Goal: Ask a question

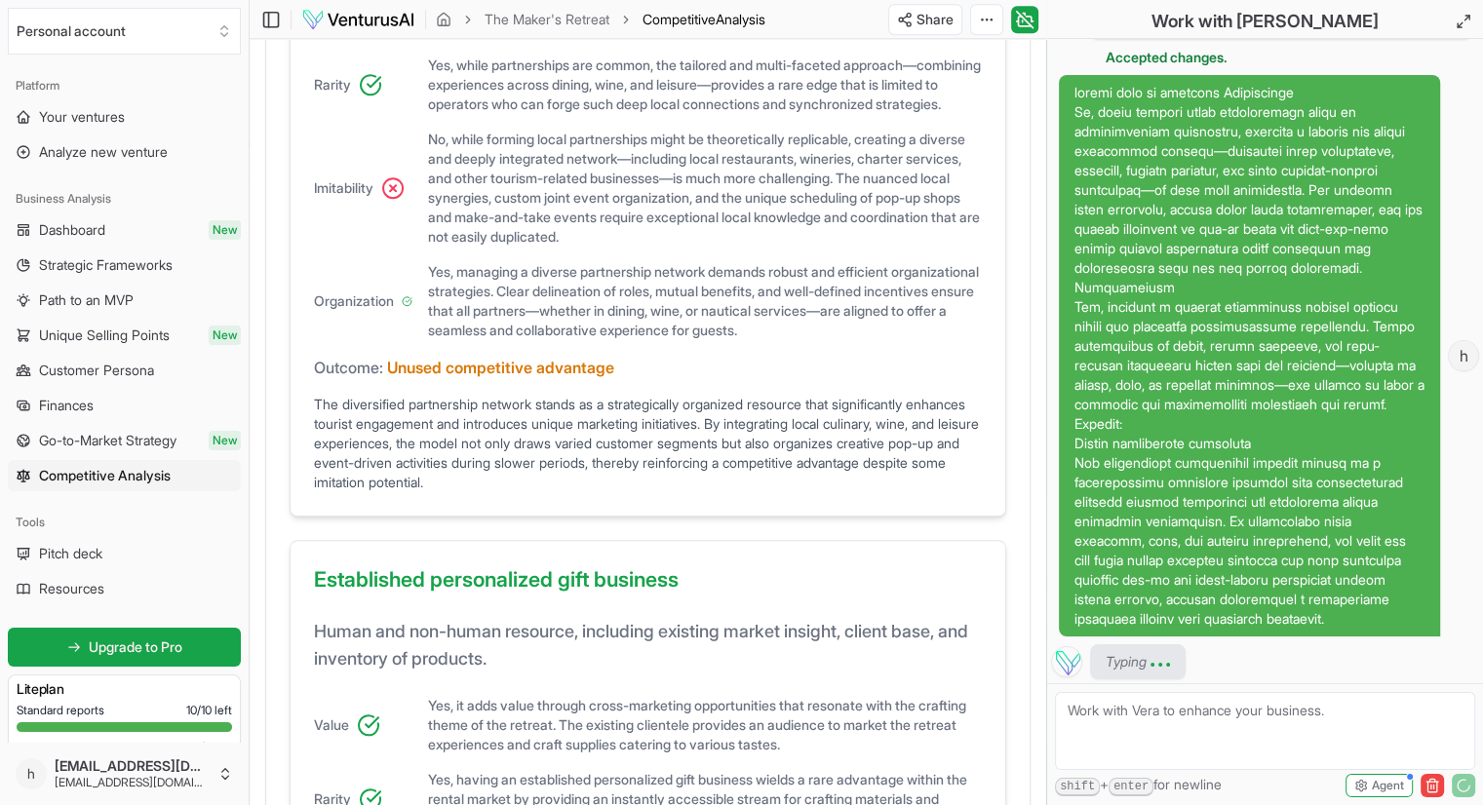
scroll to position [1572, 0]
click at [398, 200] on icon at bounding box center [392, 187] width 23 height 23
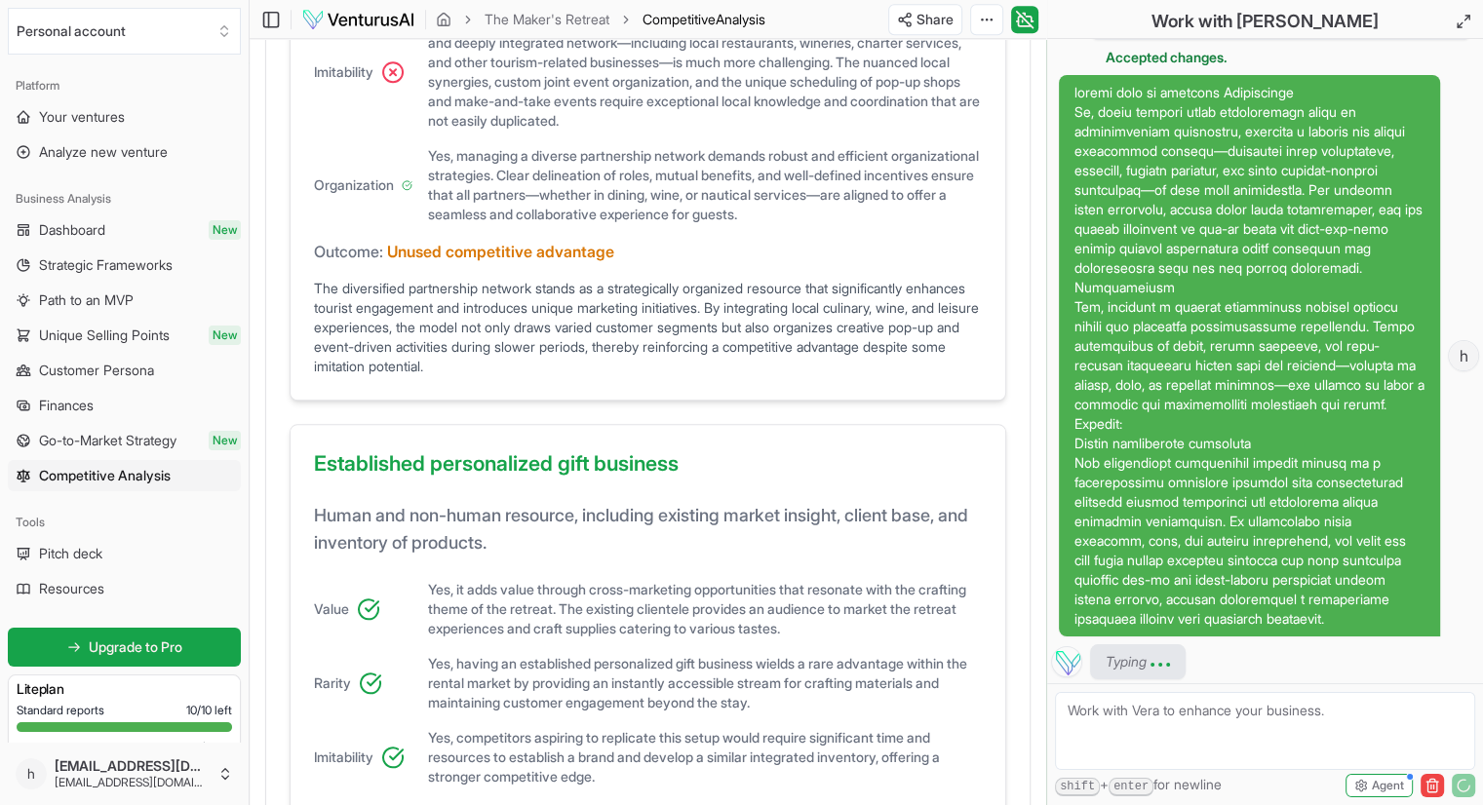
scroll to position [1689, 0]
click at [1073, 664] on img at bounding box center [1066, 661] width 31 height 31
click at [1112, 666] on span "Typing" at bounding box center [1126, 662] width 41 height 20
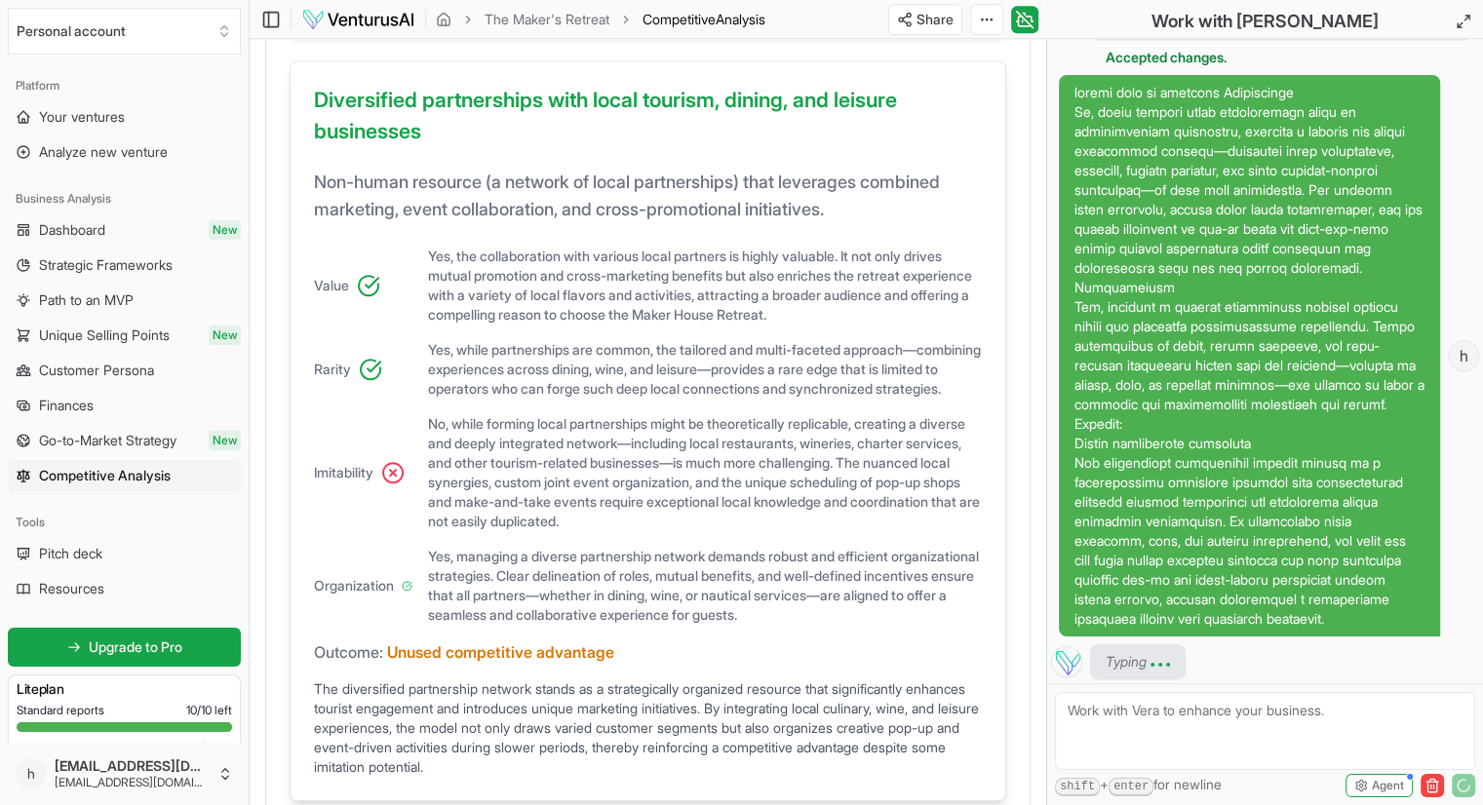
scroll to position [1290, 0]
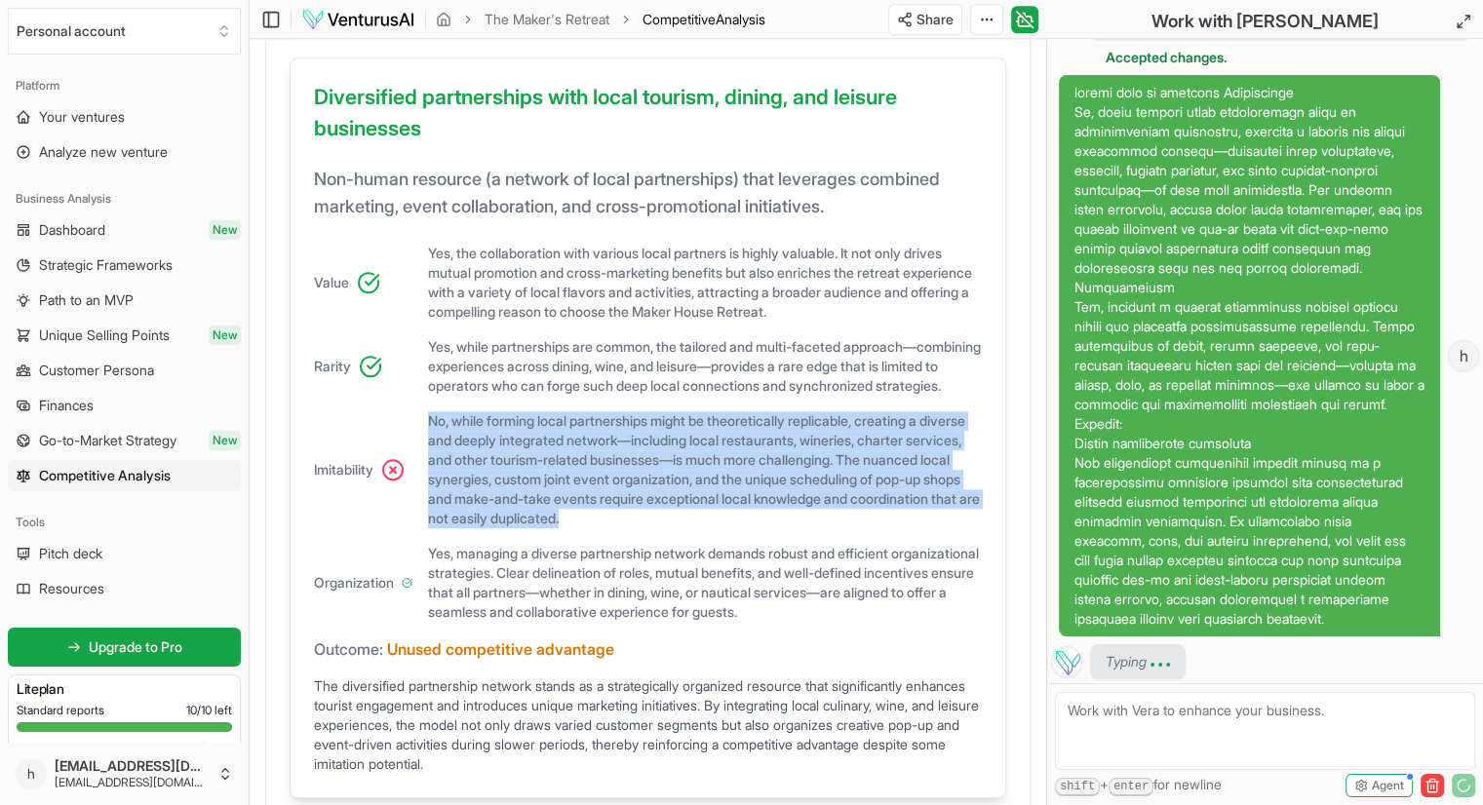
copy span "No, while forming local partnerships might be theoretically replicable, creatin…"
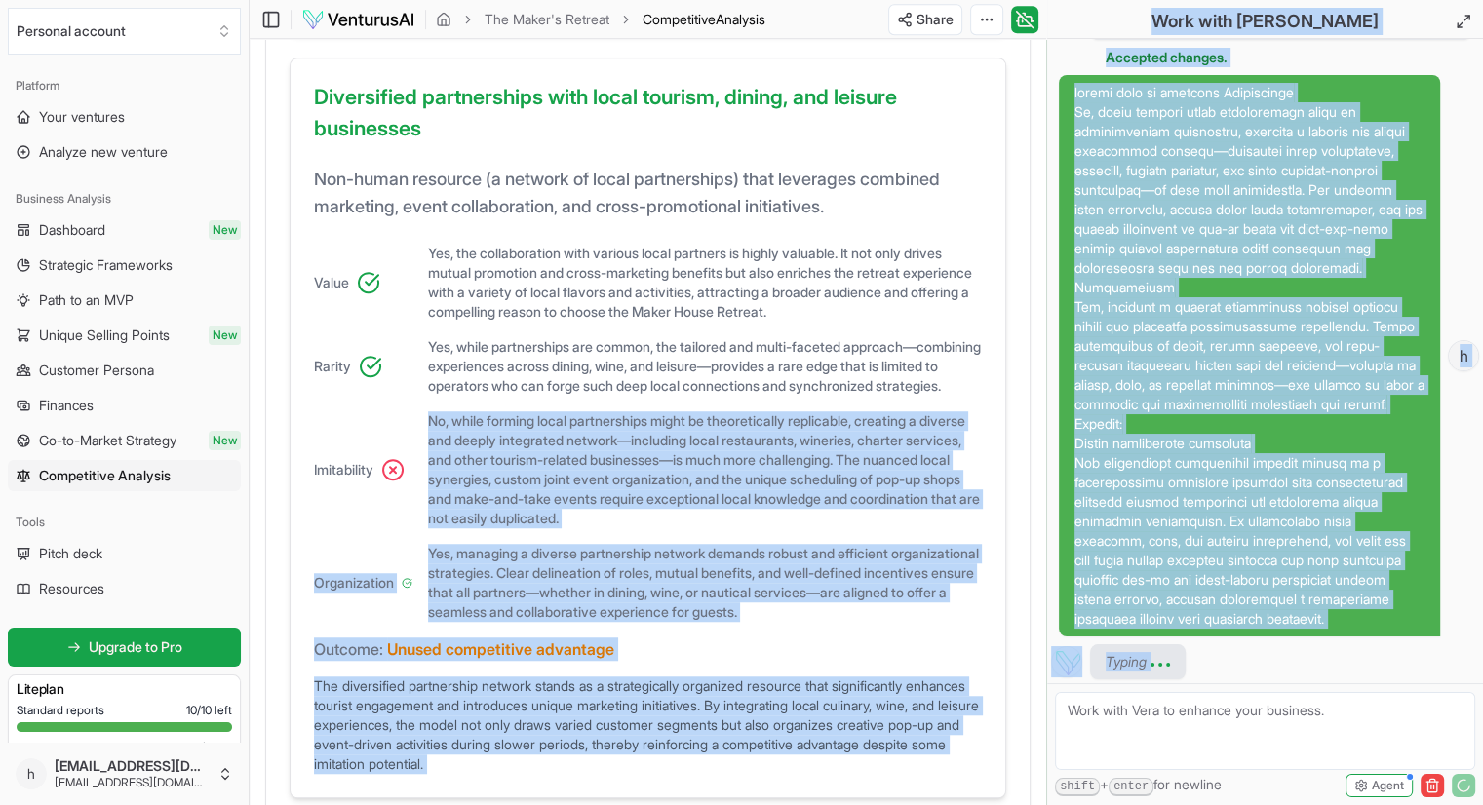
drag, startPoint x: 425, startPoint y: 462, endPoint x: 1143, endPoint y: 731, distance: 766.5
click at [1143, 731] on div "Personal account Platform Your ventures Analyze new venture Business Analysis D…" at bounding box center [741, 149] width 1483 height 2878
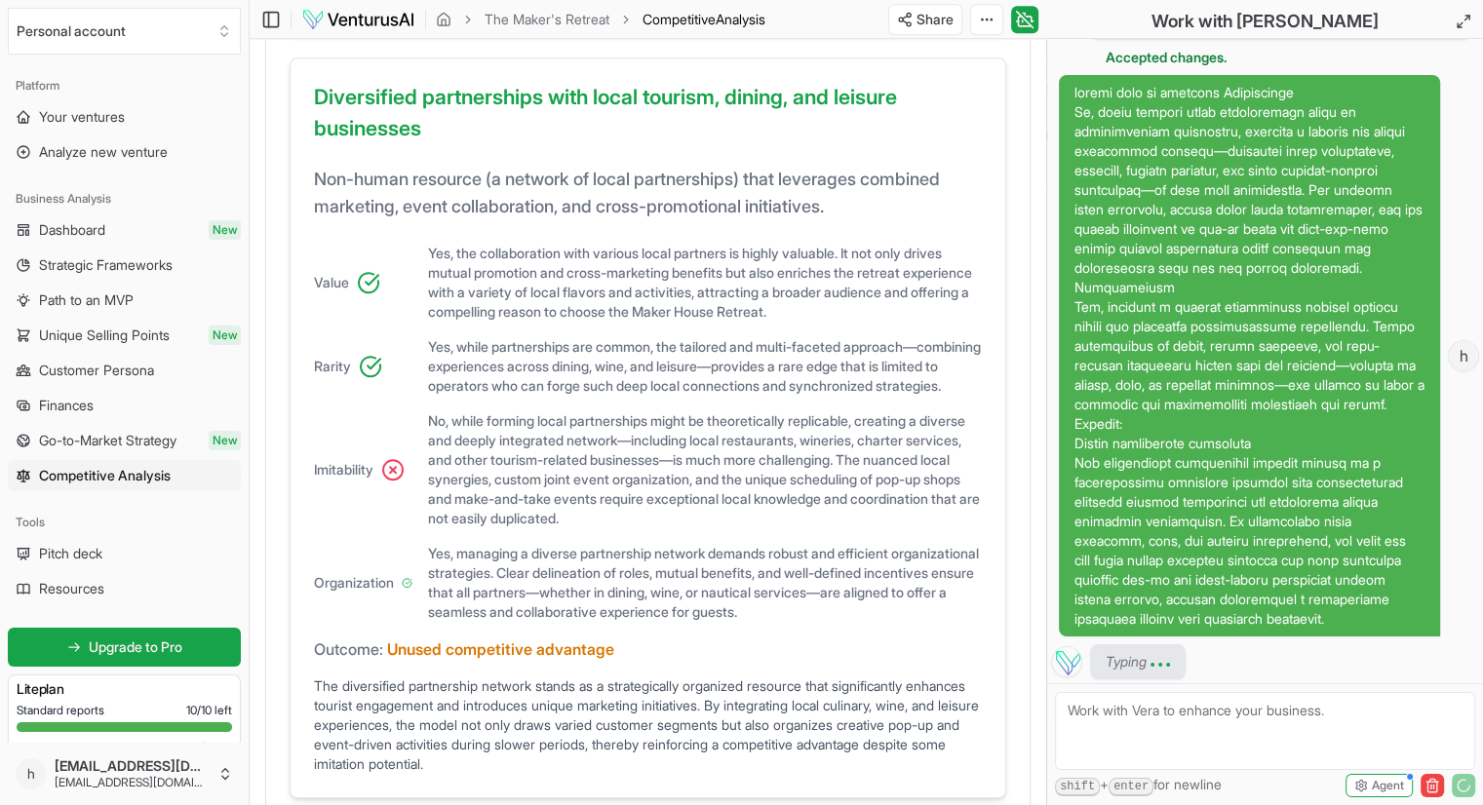
click at [1120, 718] on textarea at bounding box center [1265, 731] width 420 height 78
paste textarea "No, while forming local partnerships might be theoretically replicable, creatin…"
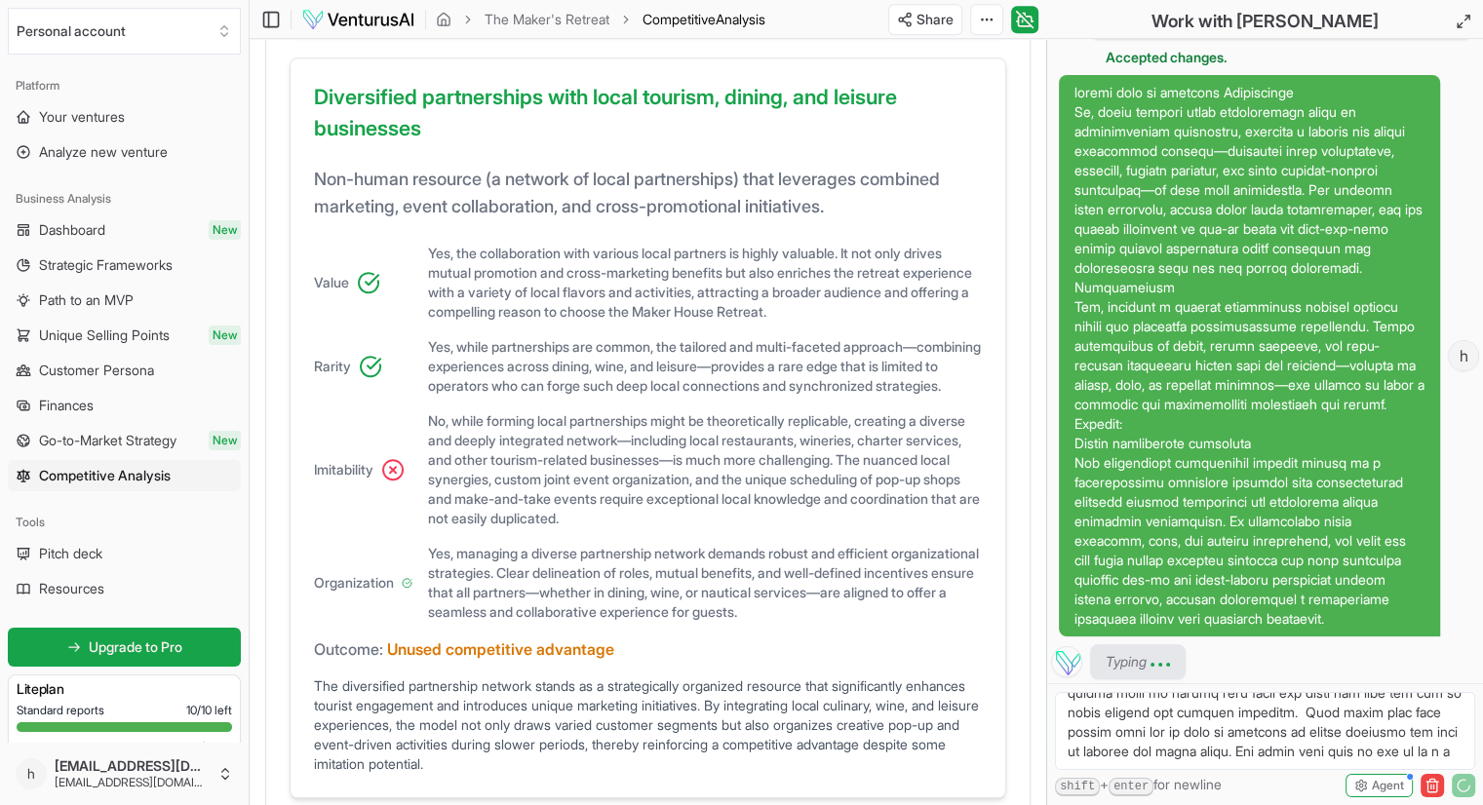
scroll to position [320, 0]
type textarea "Lo, ipsum dolorsi ametc adipiscingel seddo ei temporincidid utlaboreet, dolorem…"
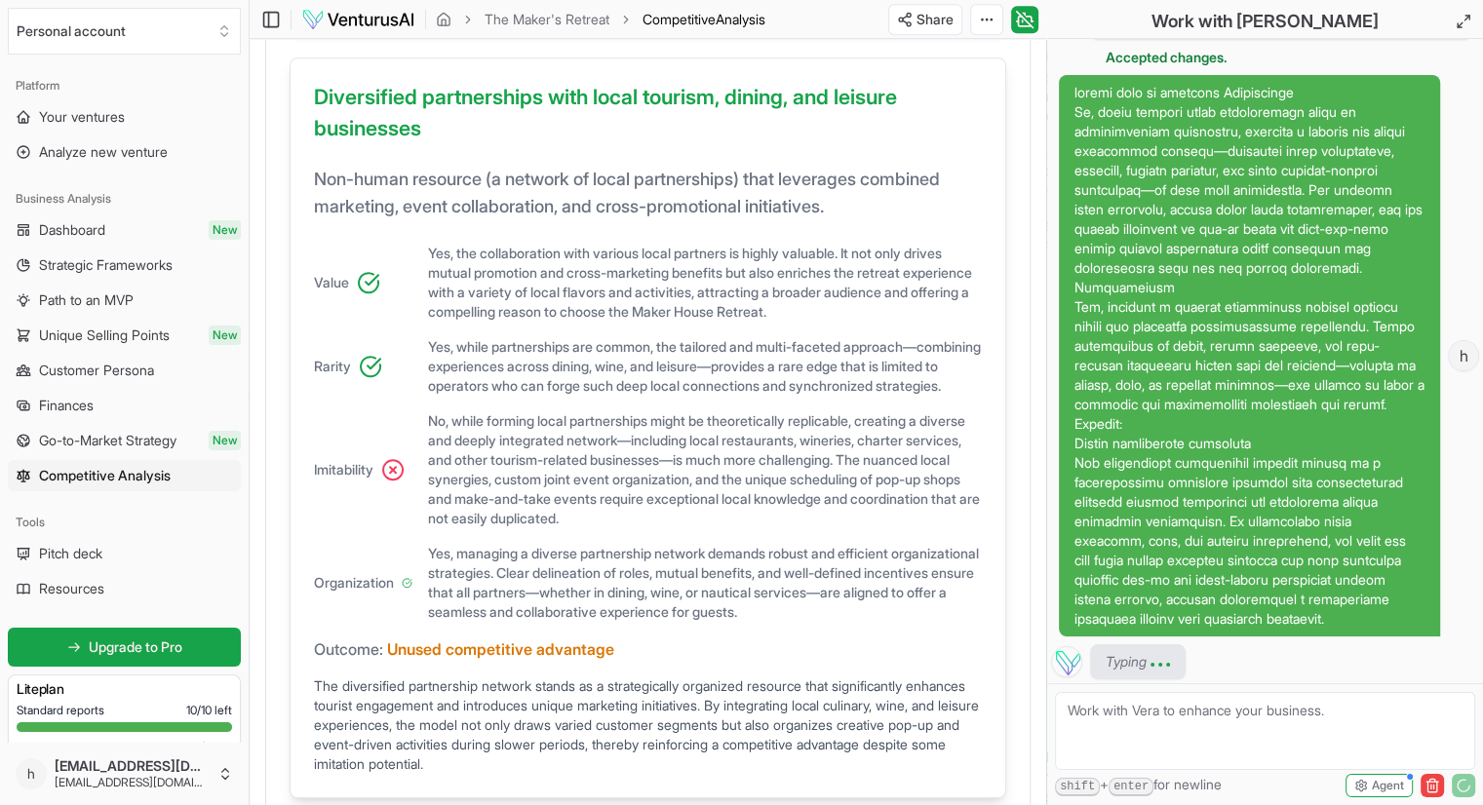
paste textarea "Lo, ipsum dolorsi ametc adipiscingel seddo ei temporincidid utlaboreet, dolorem…"
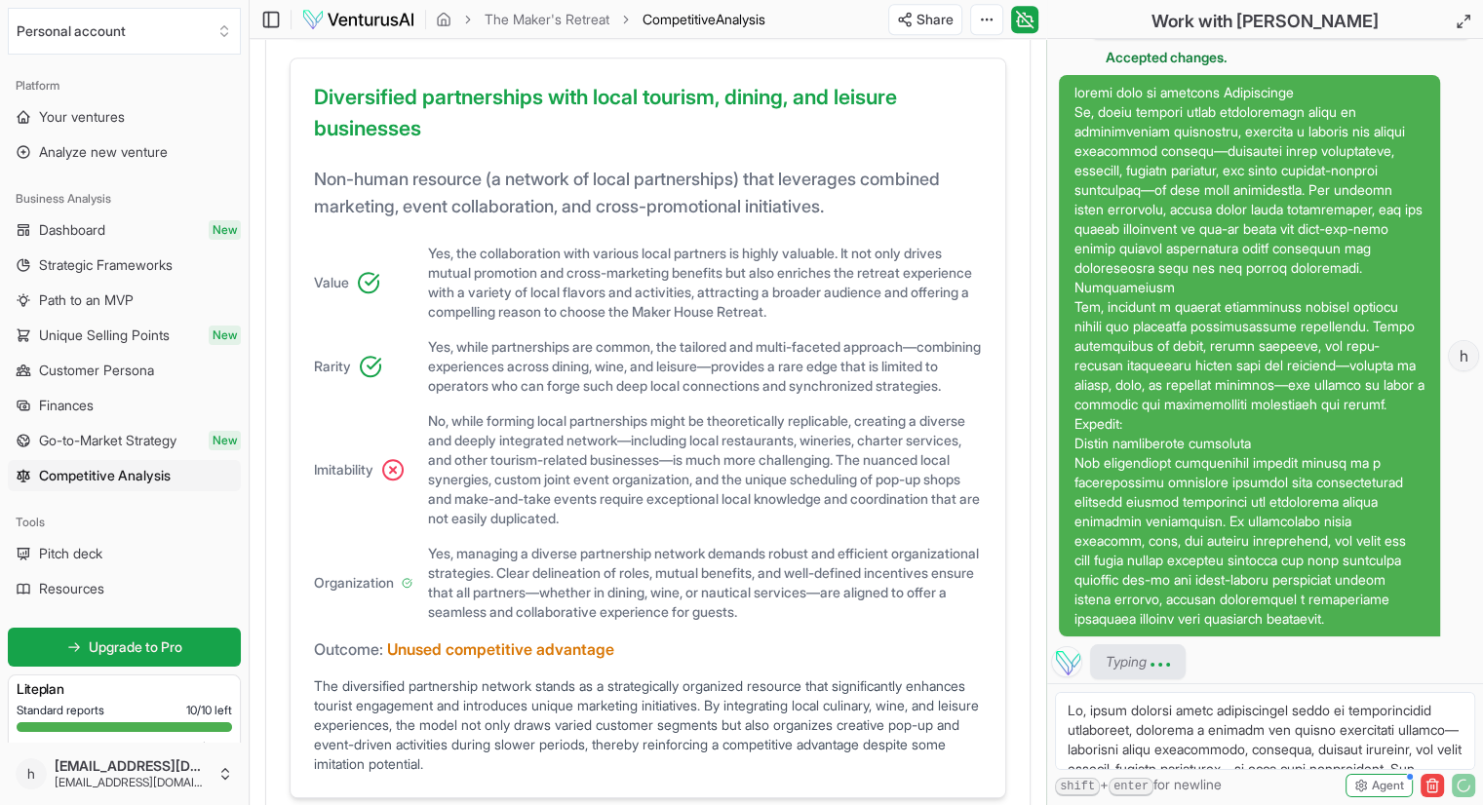
scroll to position [1381, 0]
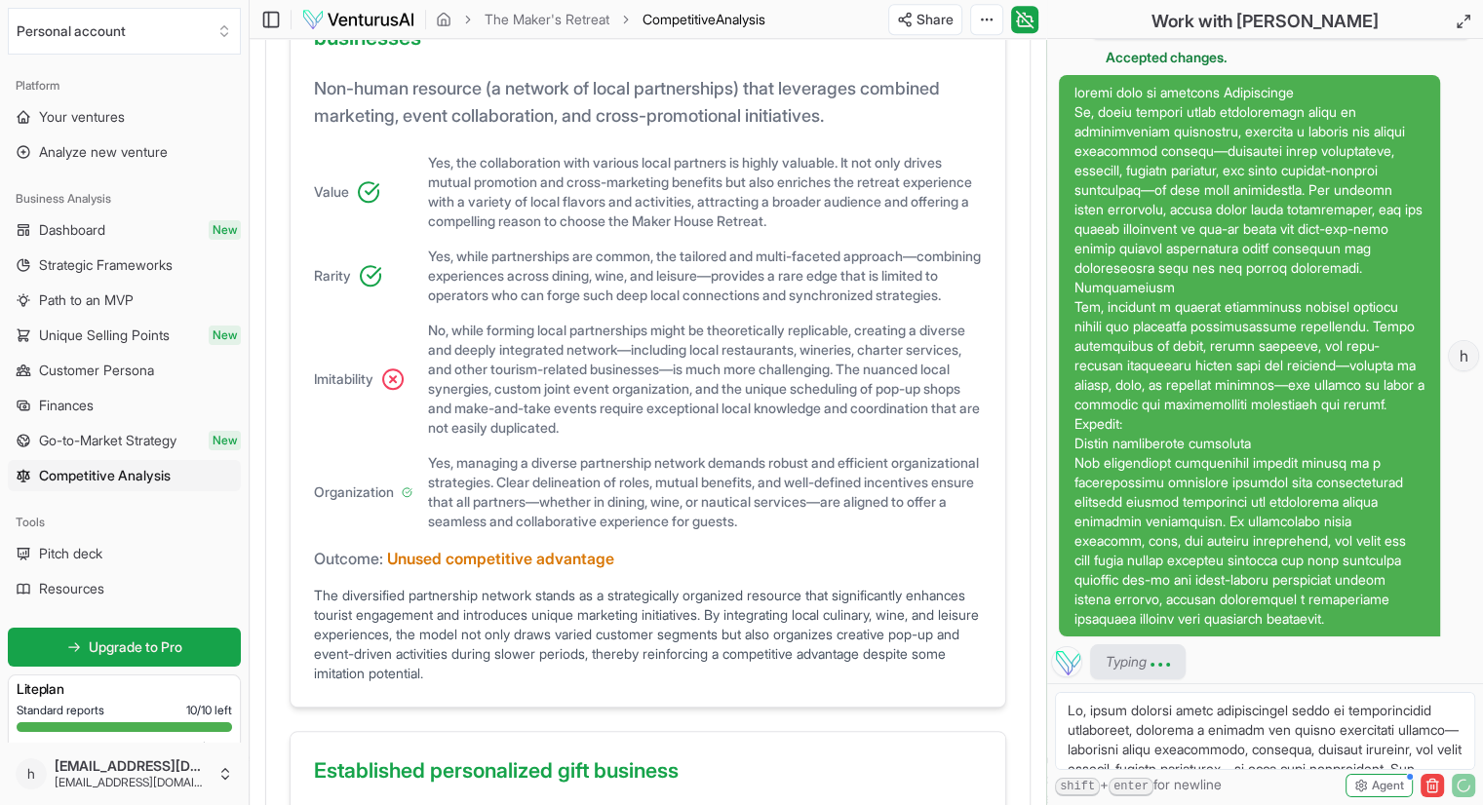
drag, startPoint x: 1422, startPoint y: 764, endPoint x: 1208, endPoint y: 661, distance: 237.2
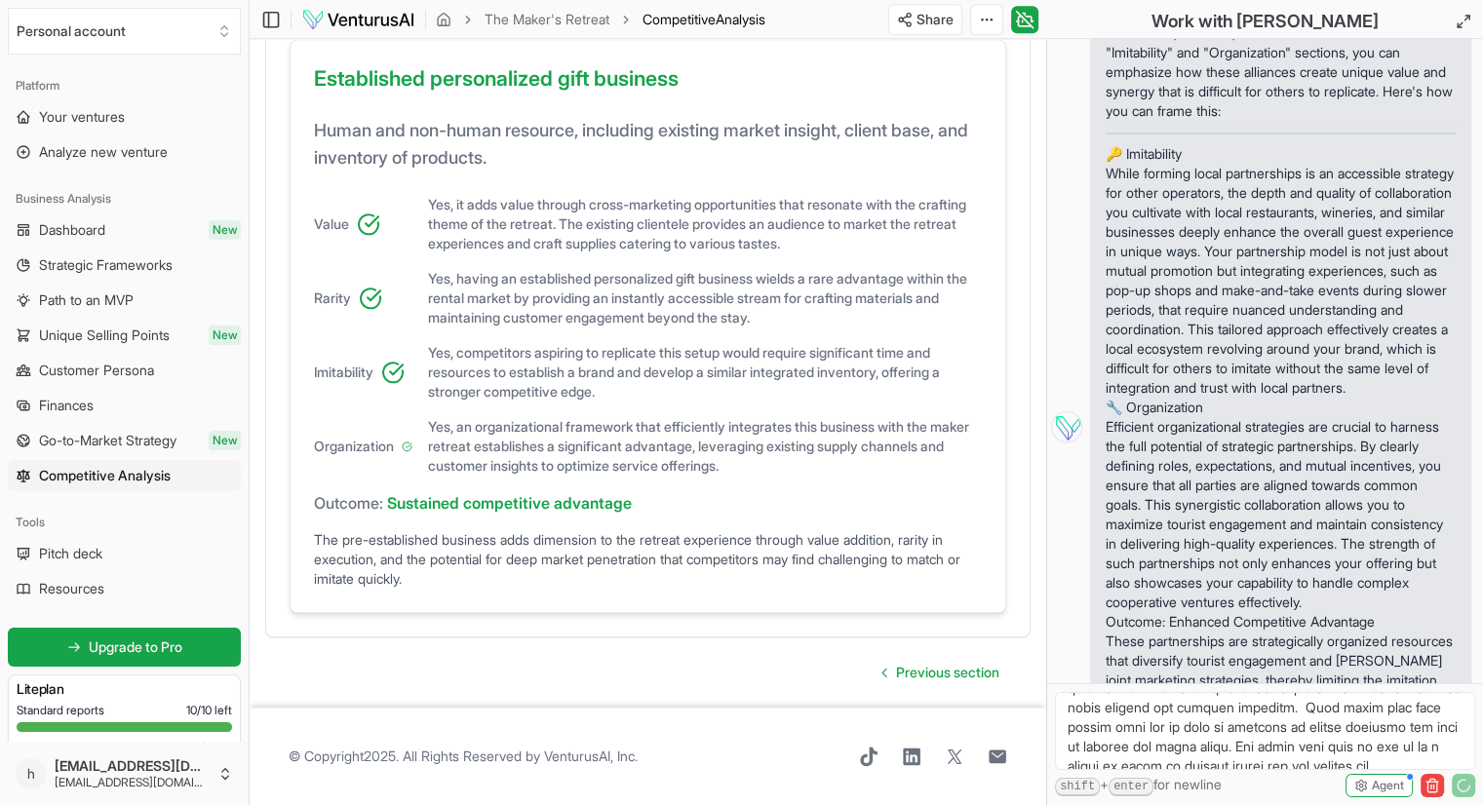
scroll to position [3310, 0]
type textarea "Lo, ipsum dolorsi ametc adipiscingel seddo ei temporincidid utlaboreet, dolorem…"
click at [1369, 781] on button "Agent" at bounding box center [1379, 785] width 67 height 23
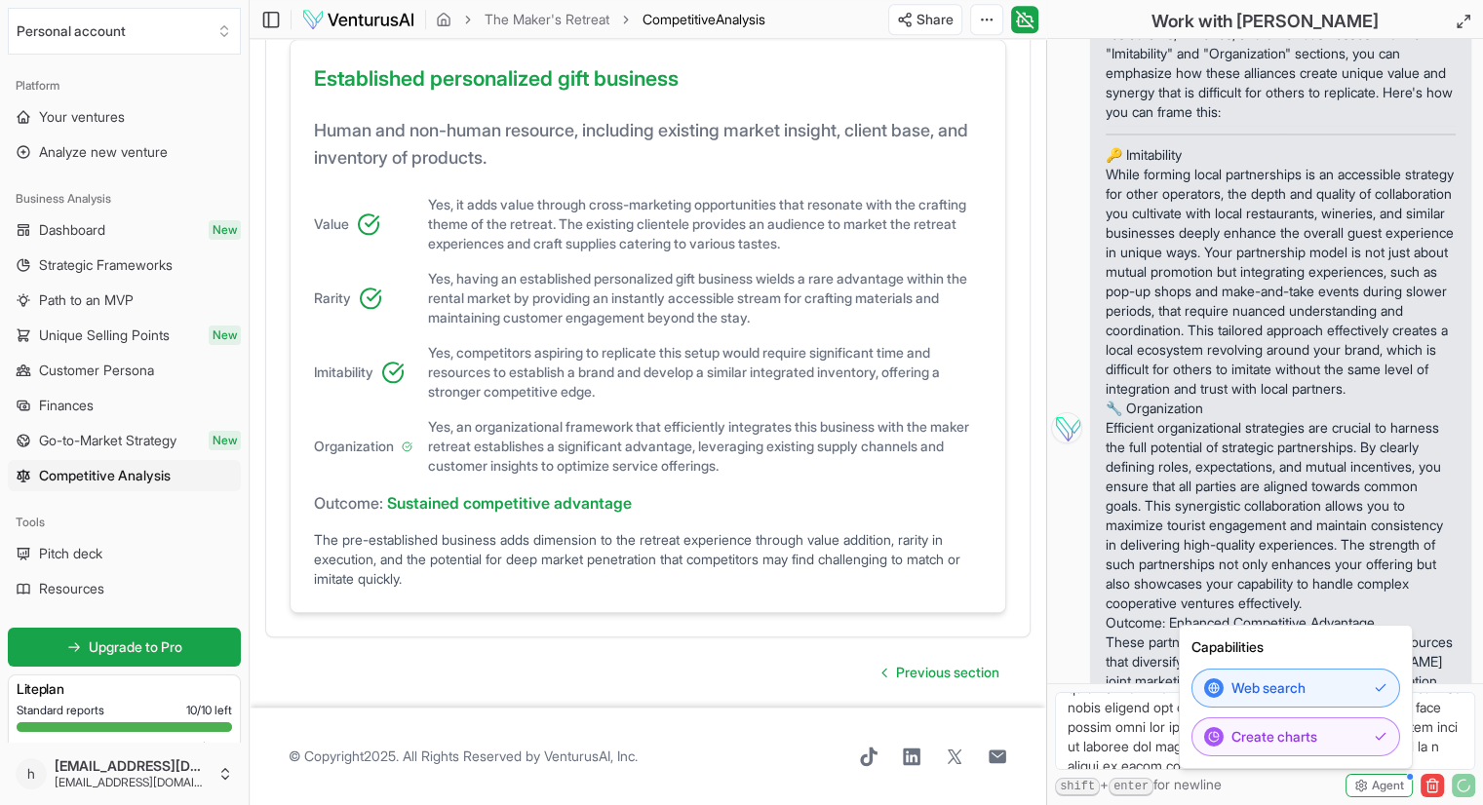
click at [1322, 399] on p "While forming local partnerships is an accessible strategy for other operators,…" at bounding box center [1281, 282] width 350 height 234
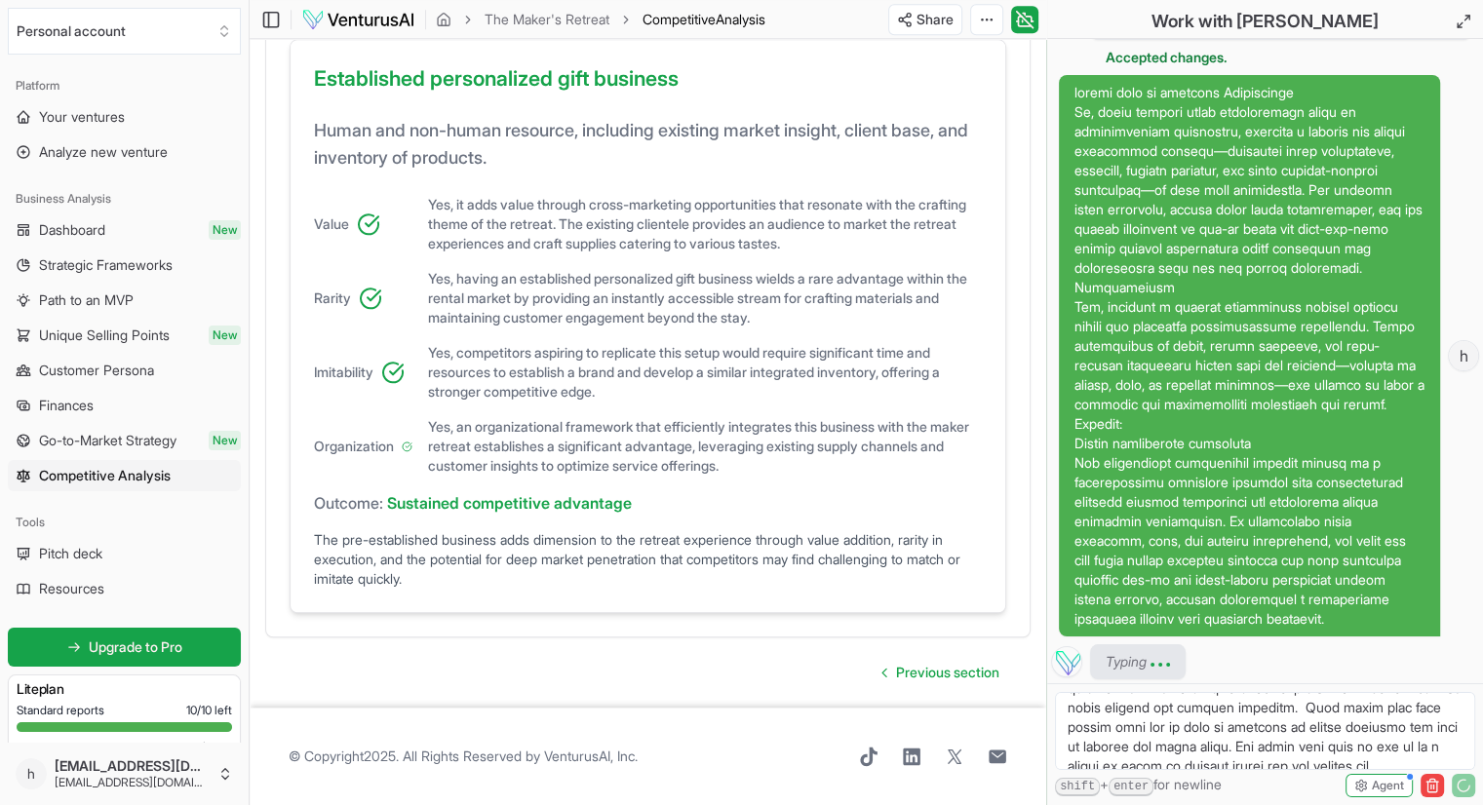
scroll to position [4742, 0]
